Goal: Task Accomplishment & Management: Use online tool/utility

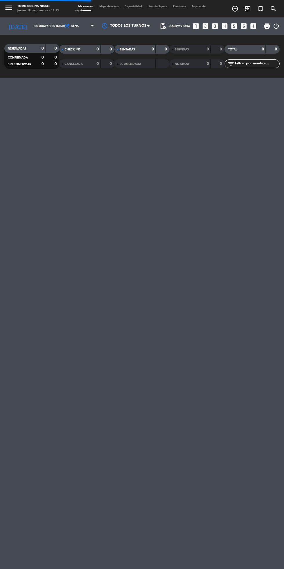
click at [114, 6] on span "Mapa de mesas" at bounding box center [109, 6] width 25 height 3
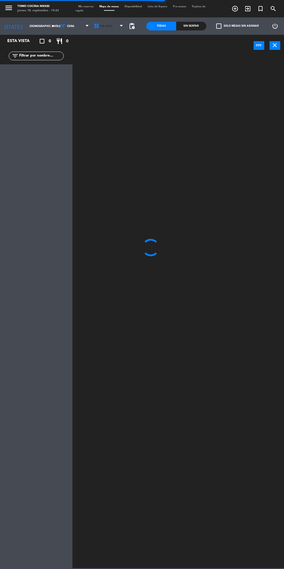
click at [94, 27] on icon at bounding box center [97, 26] width 6 height 6
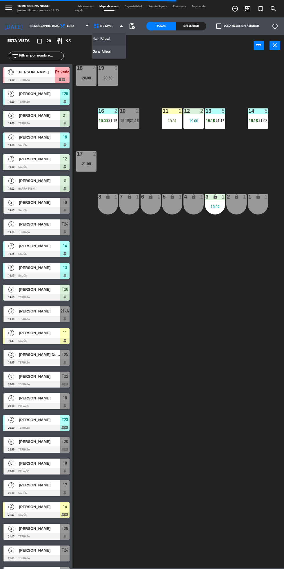
click at [92, 52] on ng-component "menu Tomo Cocina Nikkei [DATE] 18. septiembre - 19:33 Mis reservas Mapa de mesa…" at bounding box center [142, 284] width 284 height 568
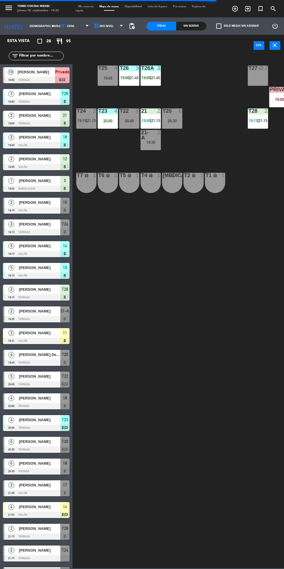
click at [108, 113] on div at bounding box center [108, 110] width 10 height 5
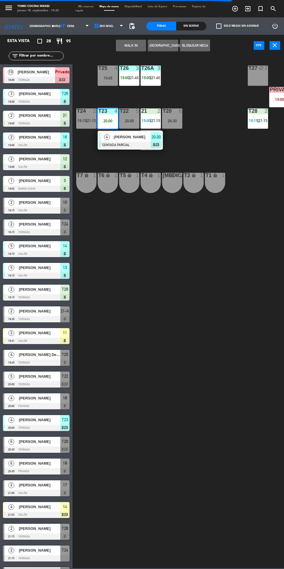
click at [112, 135] on div "4" at bounding box center [107, 137] width 12 height 10
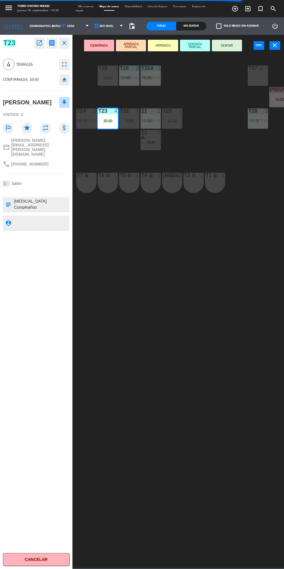
click at [21, 198] on textarea at bounding box center [40, 204] width 55 height 12
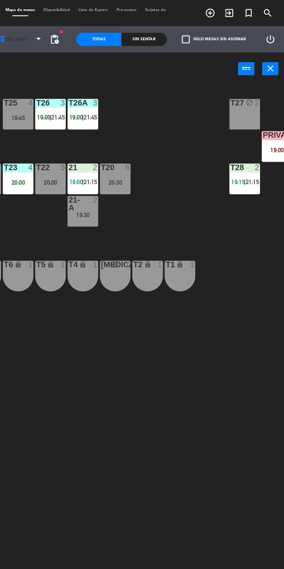
click at [110, 21] on span "2do Nivel" at bounding box center [109, 26] width 34 height 13
click at [110, 39] on ng-component "menu Tomo Cocina Nikkei [DATE] 18. septiembre - 19:39 Mis reservas Mapa de mesa…" at bounding box center [142, 284] width 284 height 568
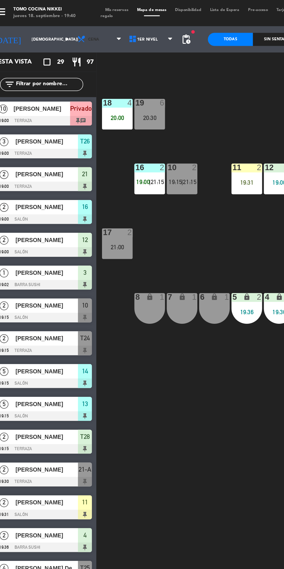
click at [60, 26] on icon at bounding box center [63, 26] width 6 height 6
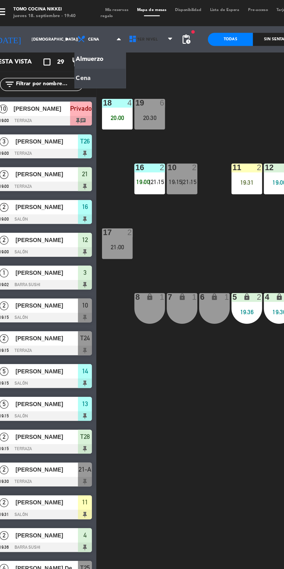
click at [94, 26] on icon at bounding box center [97, 26] width 6 height 6
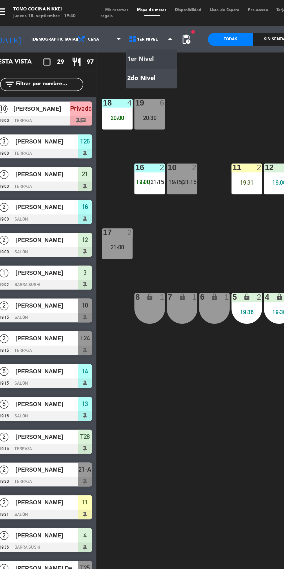
click at [92, 50] on ng-component "menu Tomo Cocina Nikkei [DATE] 18. septiembre - 19:40 Mis reservas Mapa de mesa…" at bounding box center [142, 284] width 284 height 568
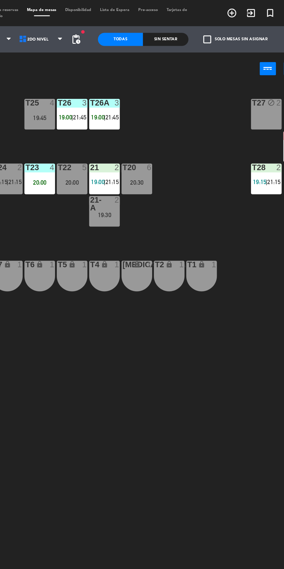
click at [200, 23] on div "Sin sentar" at bounding box center [191, 26] width 30 height 9
click at [186, 26] on div "Sin sentar" at bounding box center [191, 26] width 30 height 9
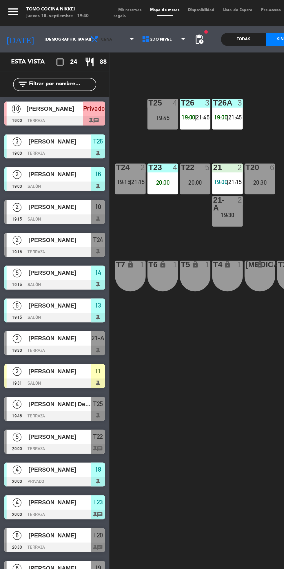
click at [86, 27] on span at bounding box center [89, 26] width 6 height 6
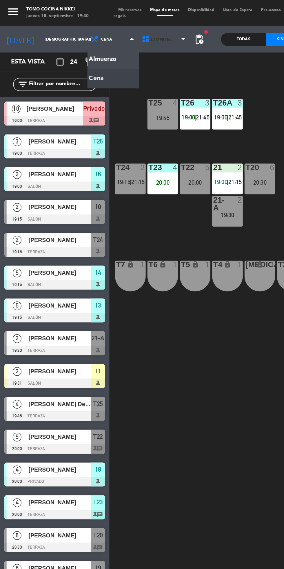
click at [95, 28] on icon at bounding box center [97, 26] width 6 height 6
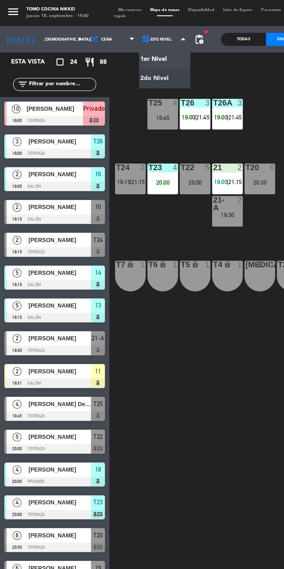
click at [98, 38] on ng-component "menu Tomo Cocina Nikkei [DATE] 18. septiembre - 19:40 Mis reservas Mapa de mesa…" at bounding box center [142, 284] width 284 height 568
